Goal: Download file/media

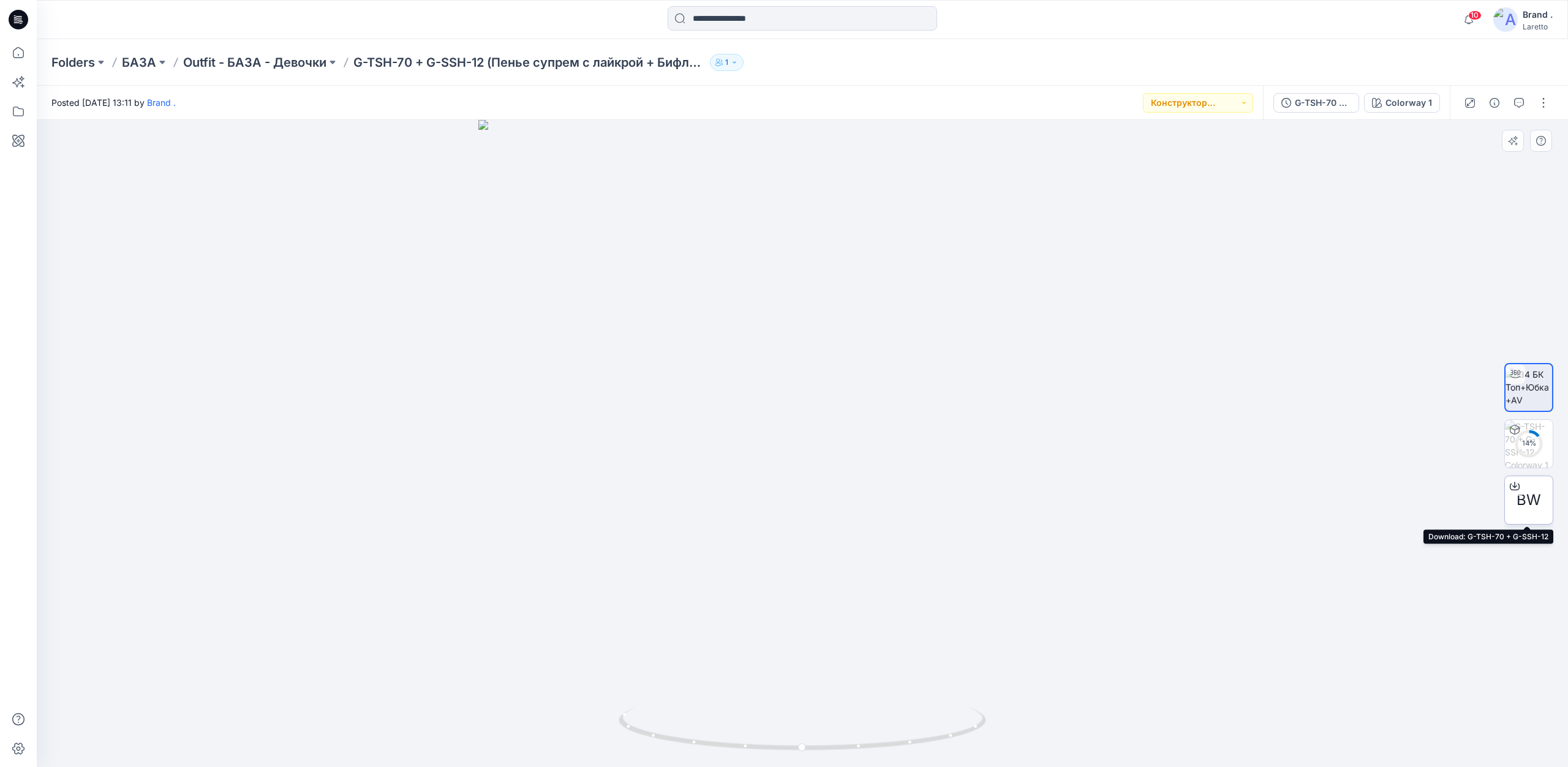
click at [1534, 502] on span "BW" at bounding box center [1529, 500] width 24 height 22
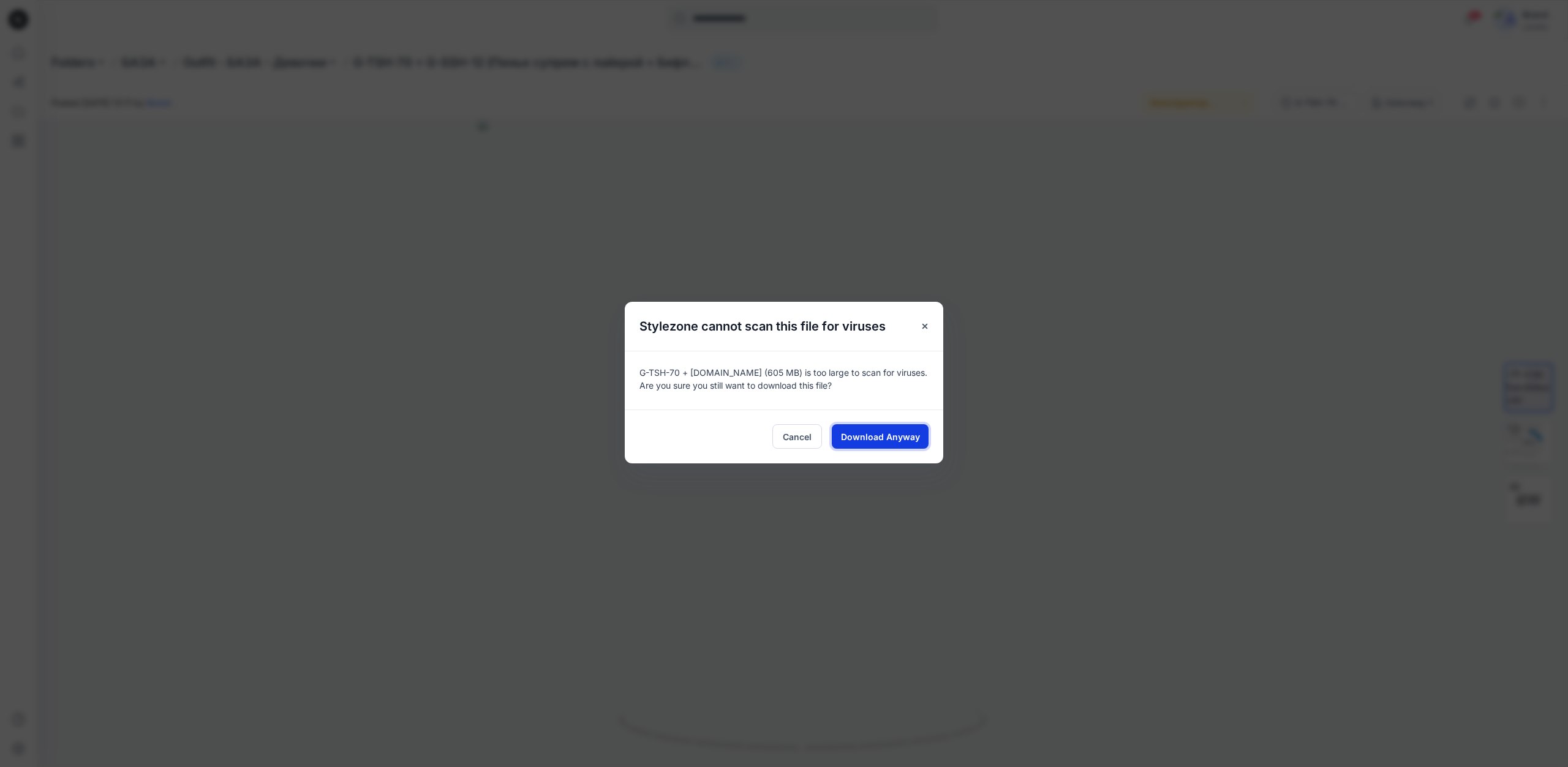
click at [879, 442] on span "Download Anyway" at bounding box center [880, 437] width 79 height 13
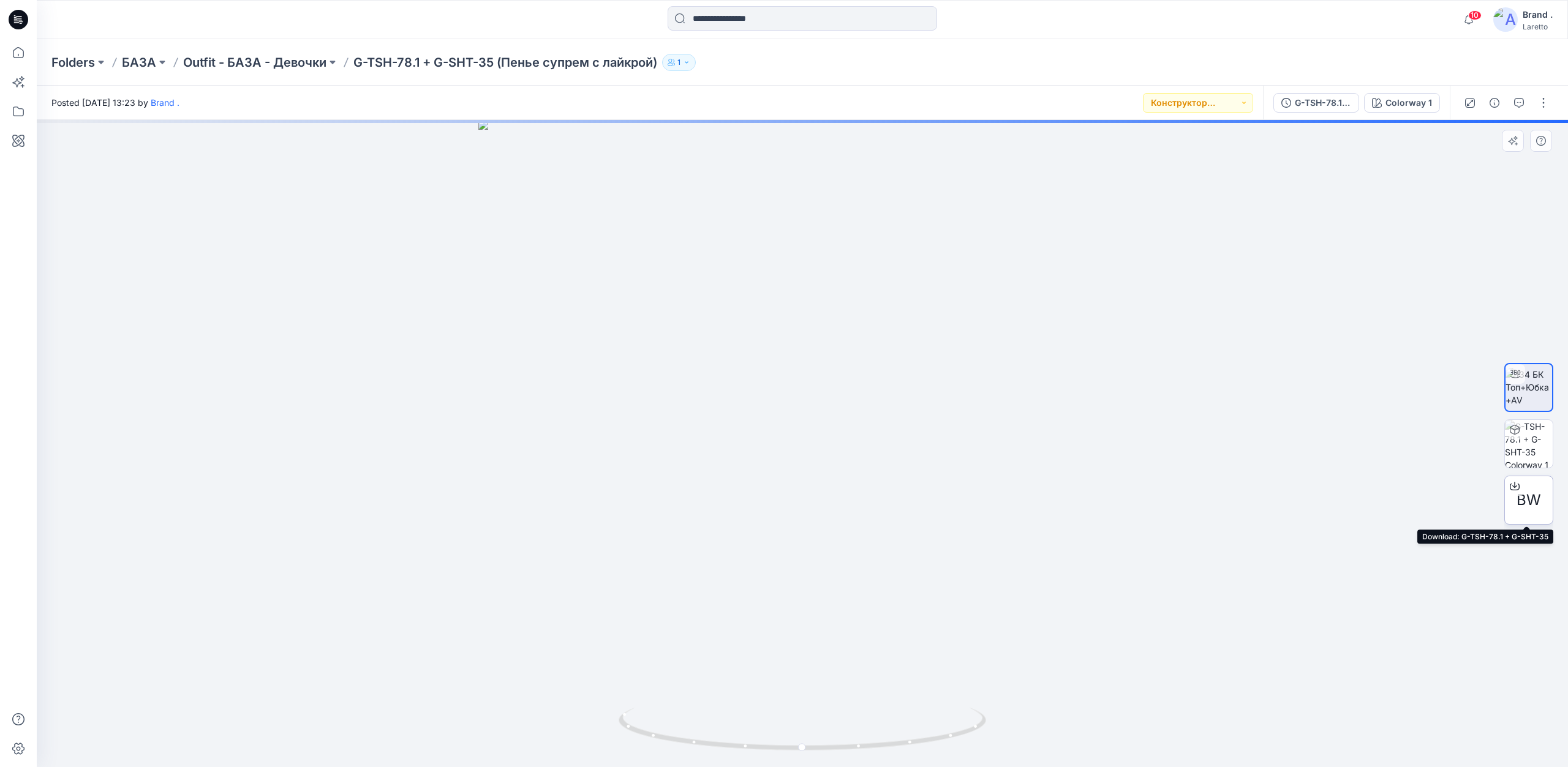
click at [1521, 495] on div at bounding box center [1514, 486] width 19 height 19
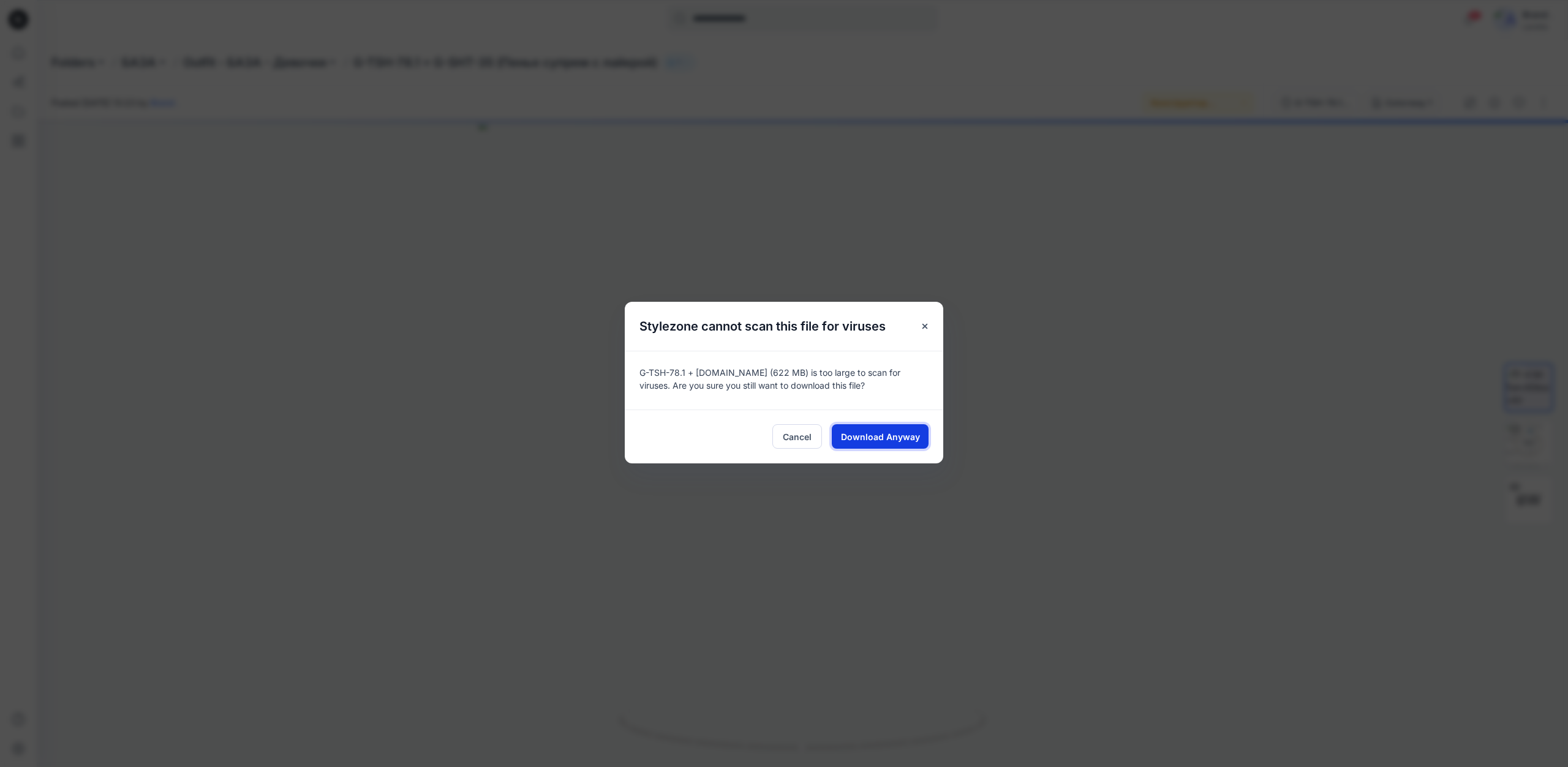
click at [914, 443] on button "Download Anyway" at bounding box center [880, 436] width 97 height 24
